Goal: Find specific page/section: Find specific page/section

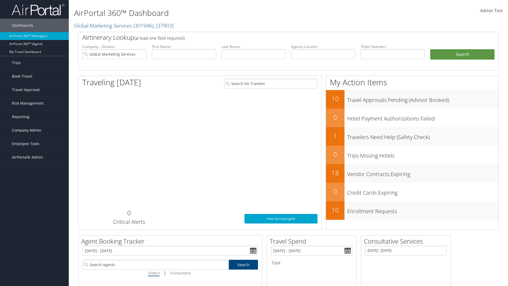
click at [34, 130] on span "Company Admin" at bounding box center [26, 130] width 29 height 13
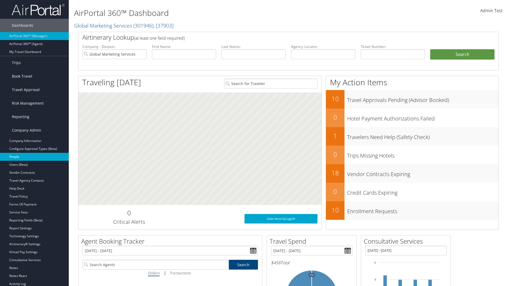
click at [34, 157] on link "People" at bounding box center [34, 157] width 69 height 8
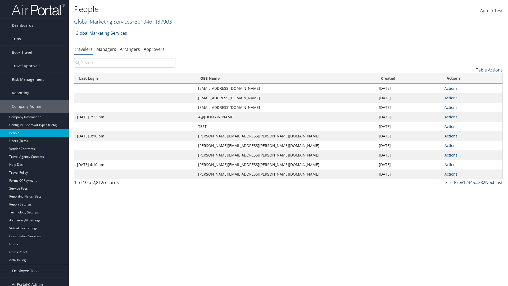
click at [102, 21] on link "Global Marketing Services ( 301946 ) , [ 37903 ]" at bounding box center [123, 21] width 99 height 7
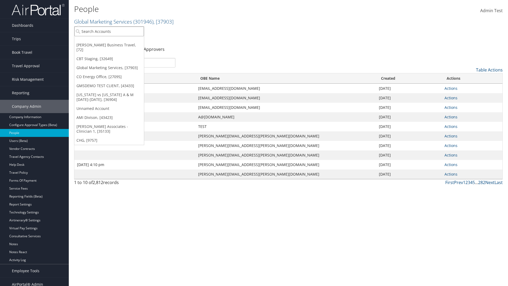
click at [109, 31] on input "search" at bounding box center [109, 31] width 70 height 10
type input "Global Marketing Services"
click at [114, 41] on div "Global Marketing Services (301946), [37903]" at bounding box center [113, 41] width 85 height 5
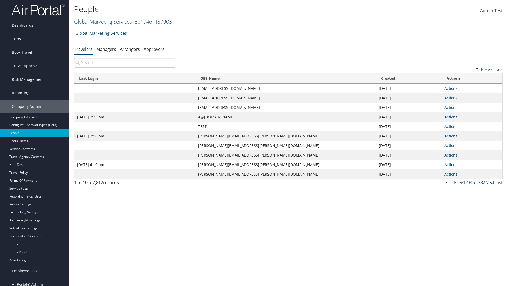
click at [489, 70] on link "Table Actions" at bounding box center [489, 70] width 27 height 6
click at [467, 96] on link "Column Visibility" at bounding box center [468, 96] width 70 height 9
